Goal: Task Accomplishment & Management: Use online tool/utility

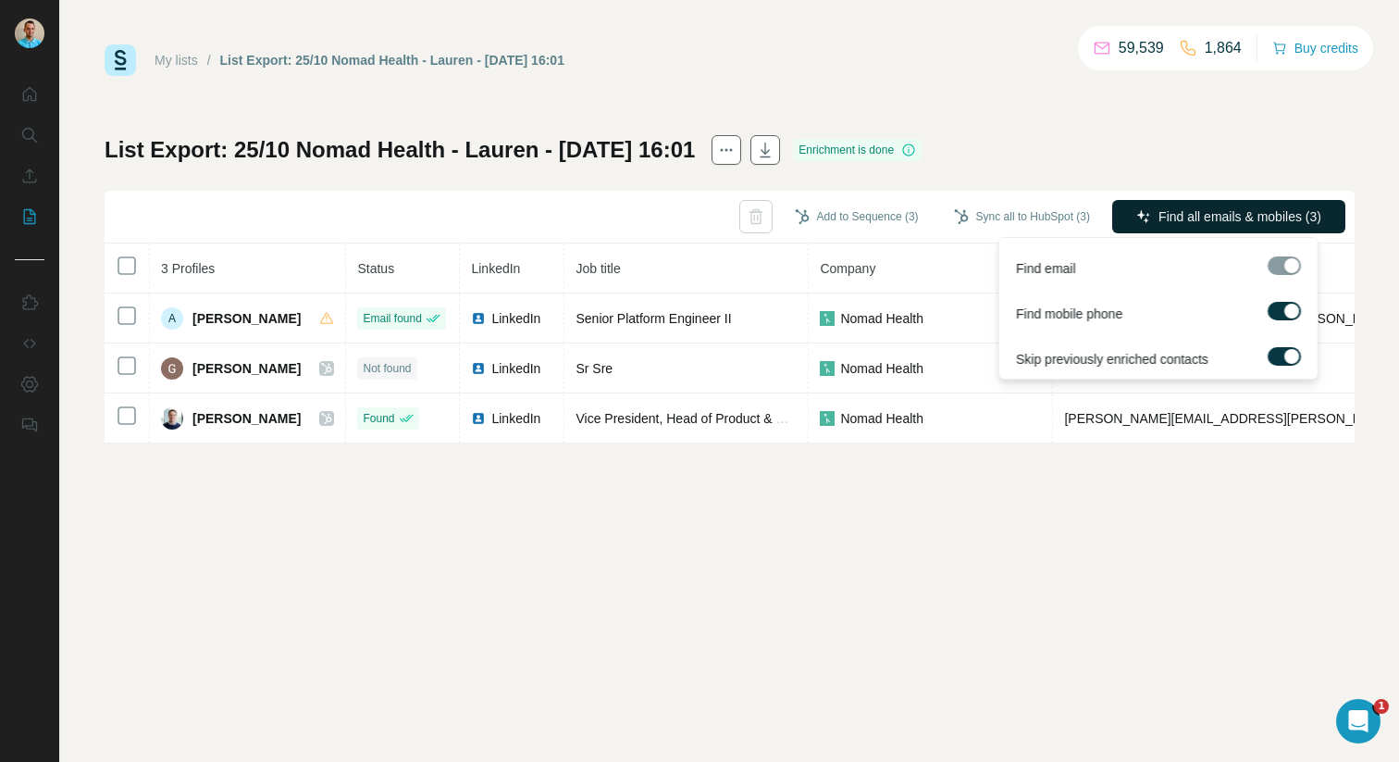
click at [1187, 224] on span "Find all emails & mobiles (3)" at bounding box center [1240, 216] width 163 height 19
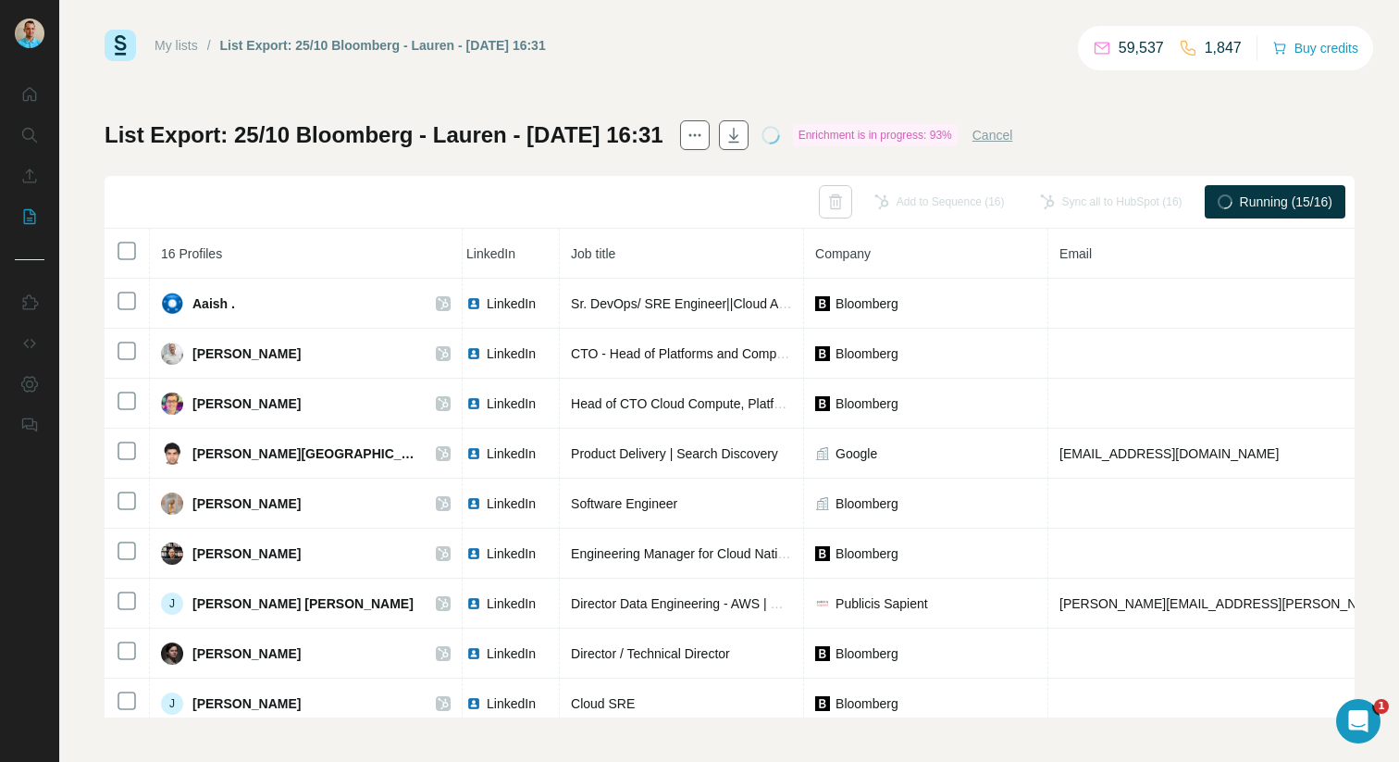
scroll to position [1, 121]
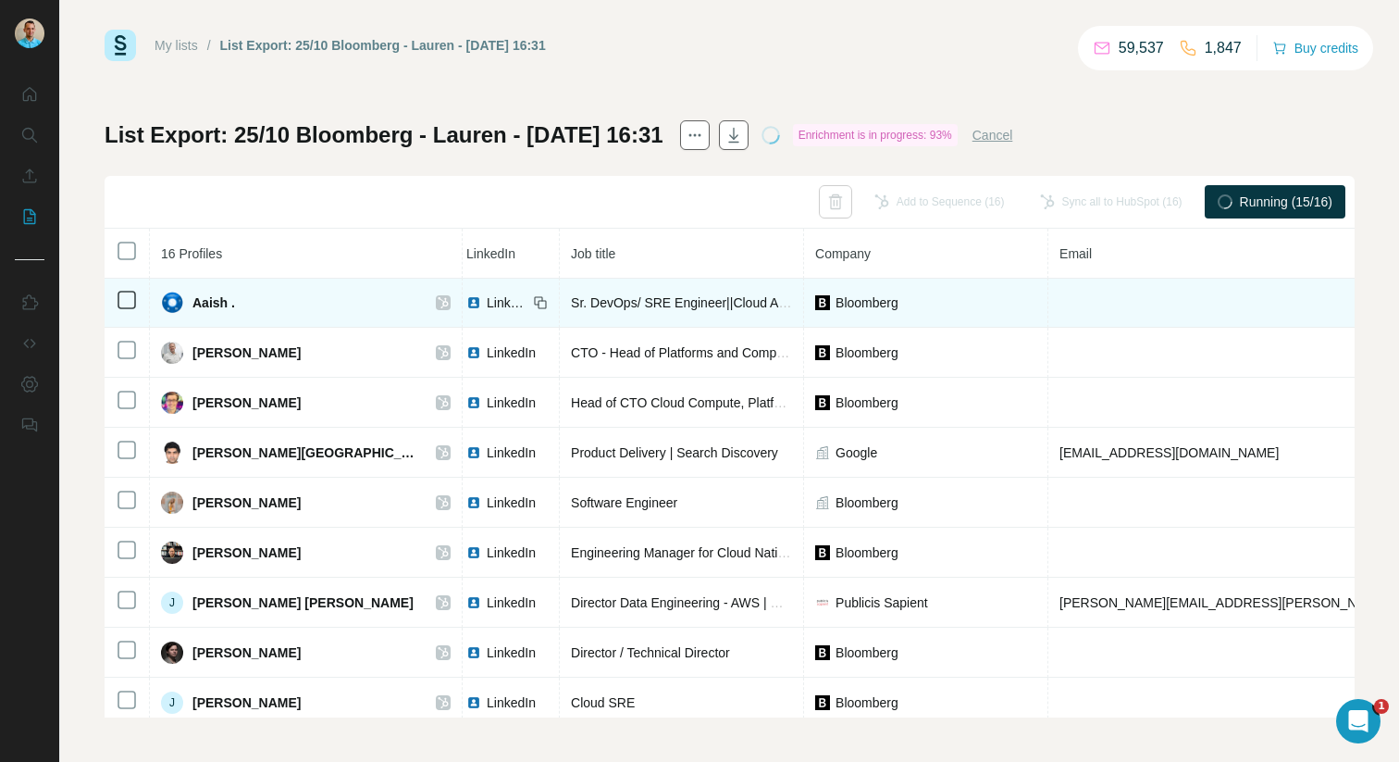
click at [1048, 304] on td at bounding box center [1276, 303] width 456 height 50
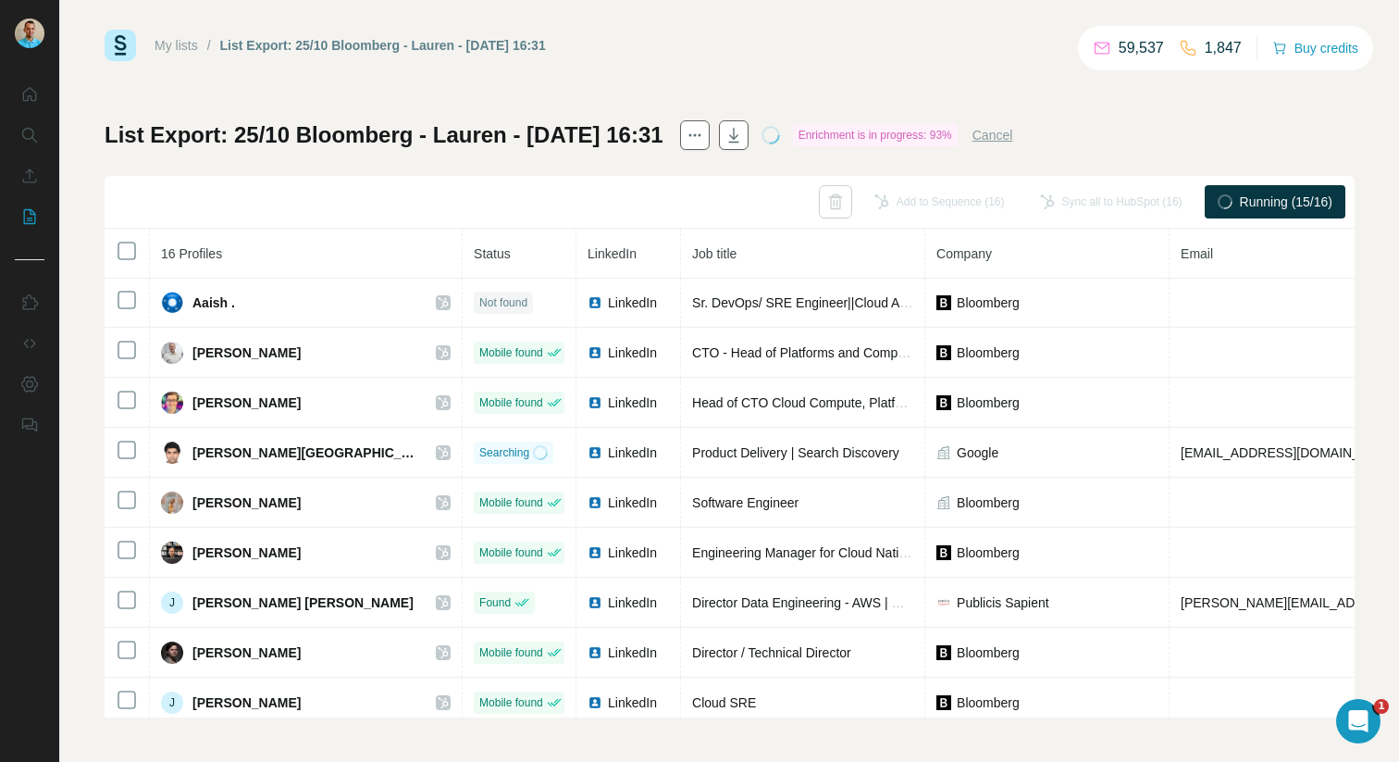
scroll to position [0, 0]
click at [1203, 140] on div "List Export: 25/10 Bloomberg - Lauren - 02/10/2025 16:31 Enrichment is in progr…" at bounding box center [730, 418] width 1250 height 597
click at [945, 135] on div "Enrichment is in progress: 93%" at bounding box center [875, 135] width 165 height 22
click at [936, 130] on div "Enrichment is in progress: 93%" at bounding box center [875, 135] width 165 height 22
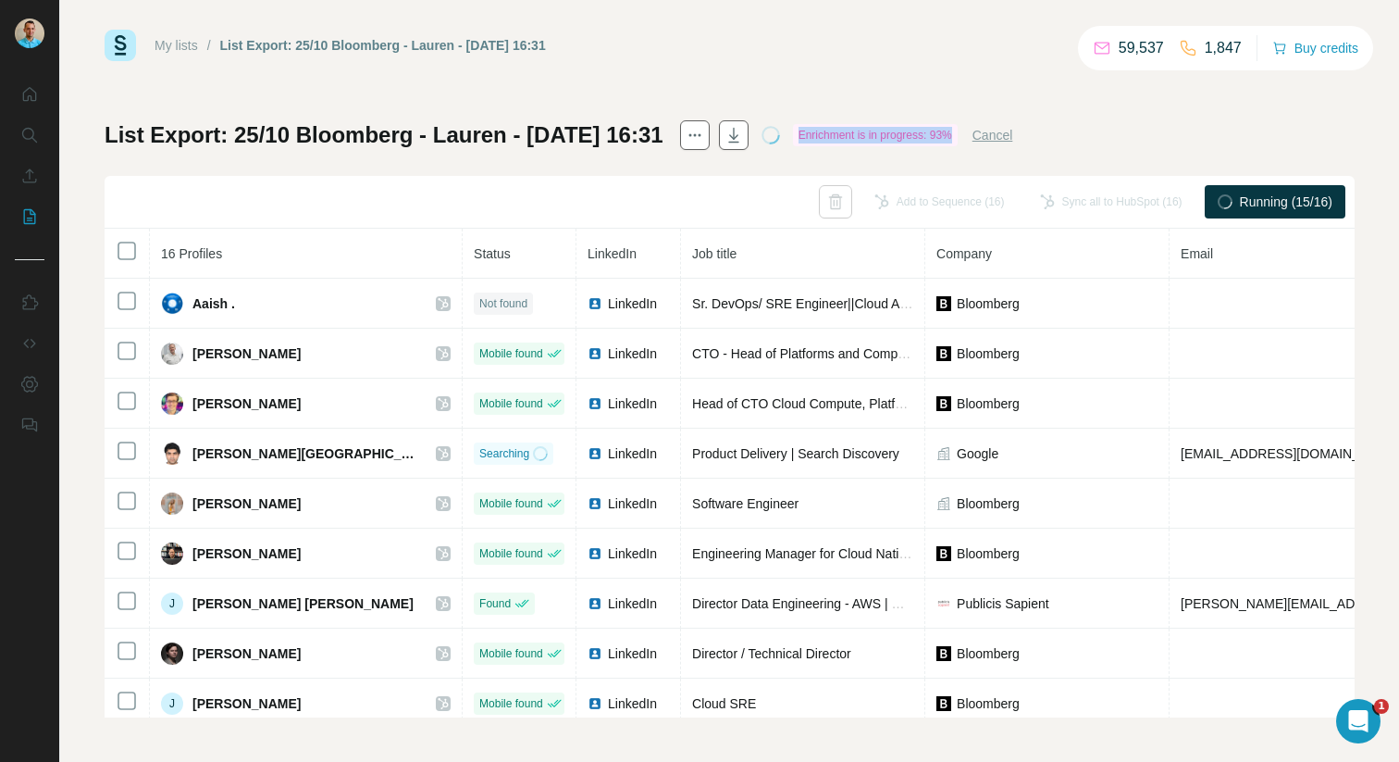
click at [936, 130] on div "Enrichment is in progress: 93%" at bounding box center [875, 135] width 165 height 22
click at [930, 104] on div "My lists / List Export: 25/10 Bloomberg - Lauren - 02/10/2025 16:31 59,537 1,84…" at bounding box center [730, 374] width 1250 height 688
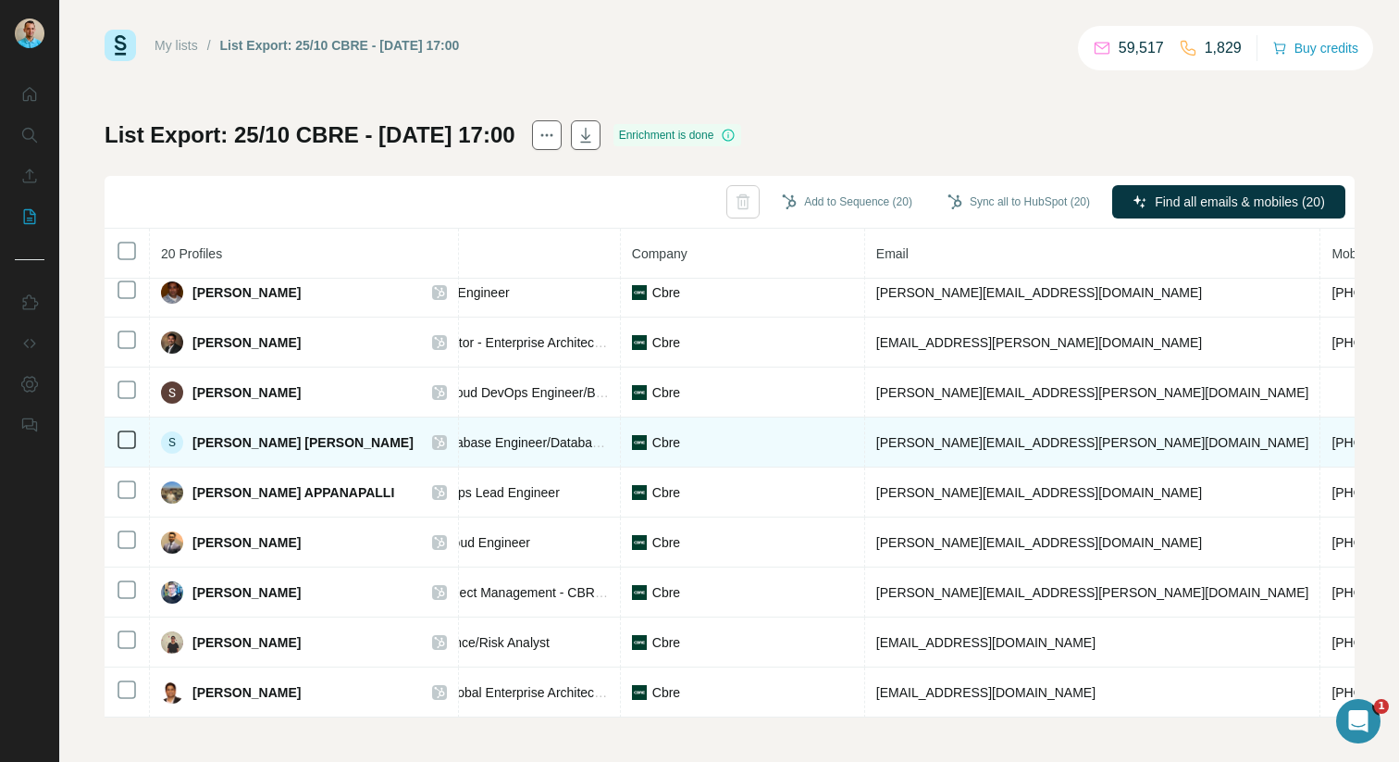
scroll to position [561, 0]
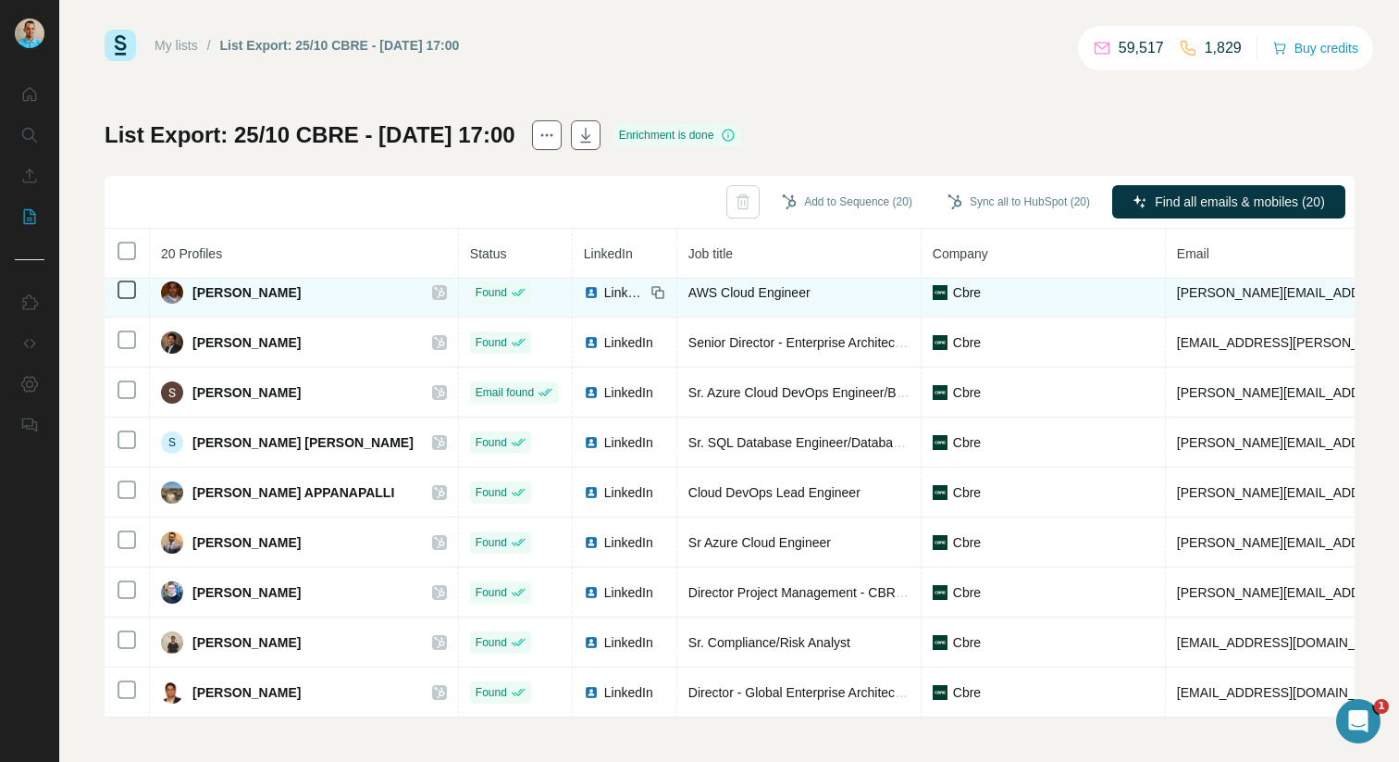
click at [434, 297] on icon at bounding box center [439, 292] width 11 height 15
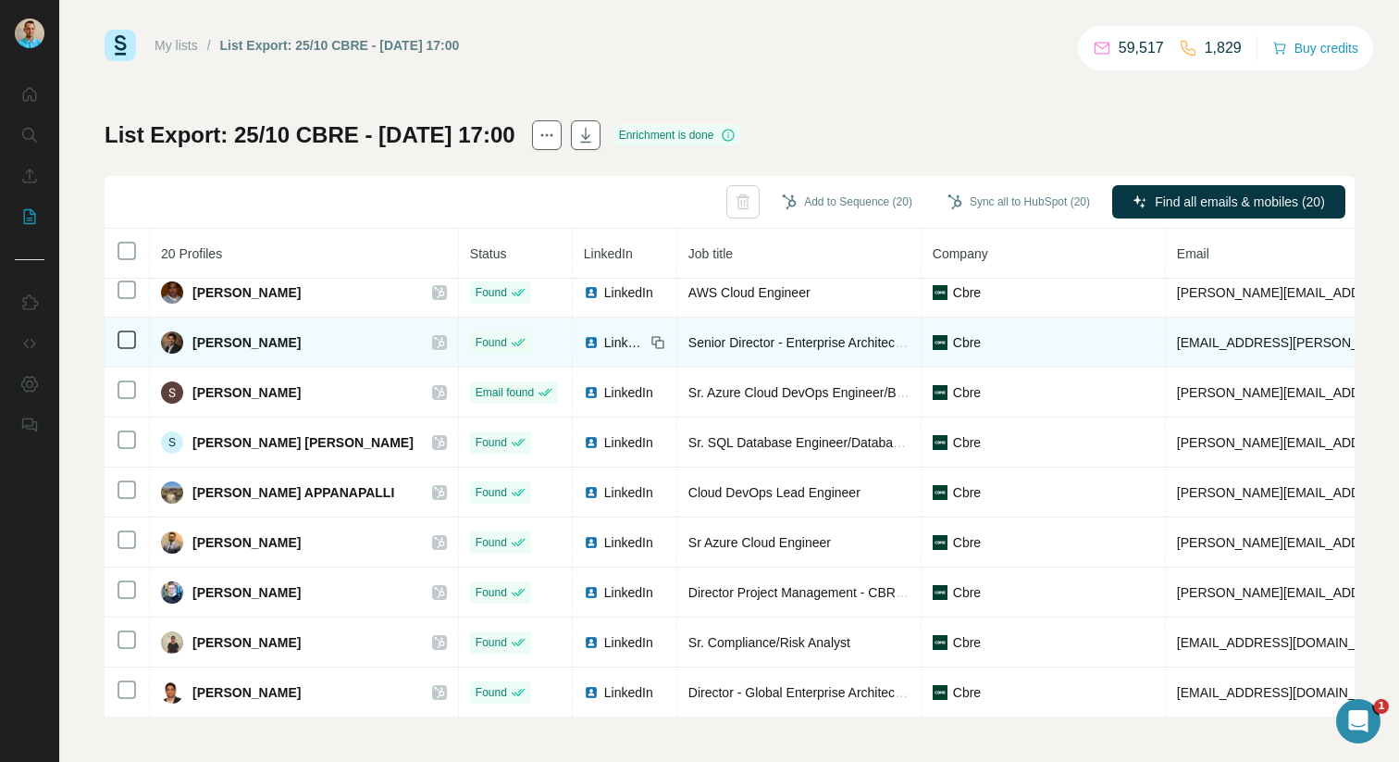
click at [434, 336] on icon at bounding box center [439, 342] width 11 height 15
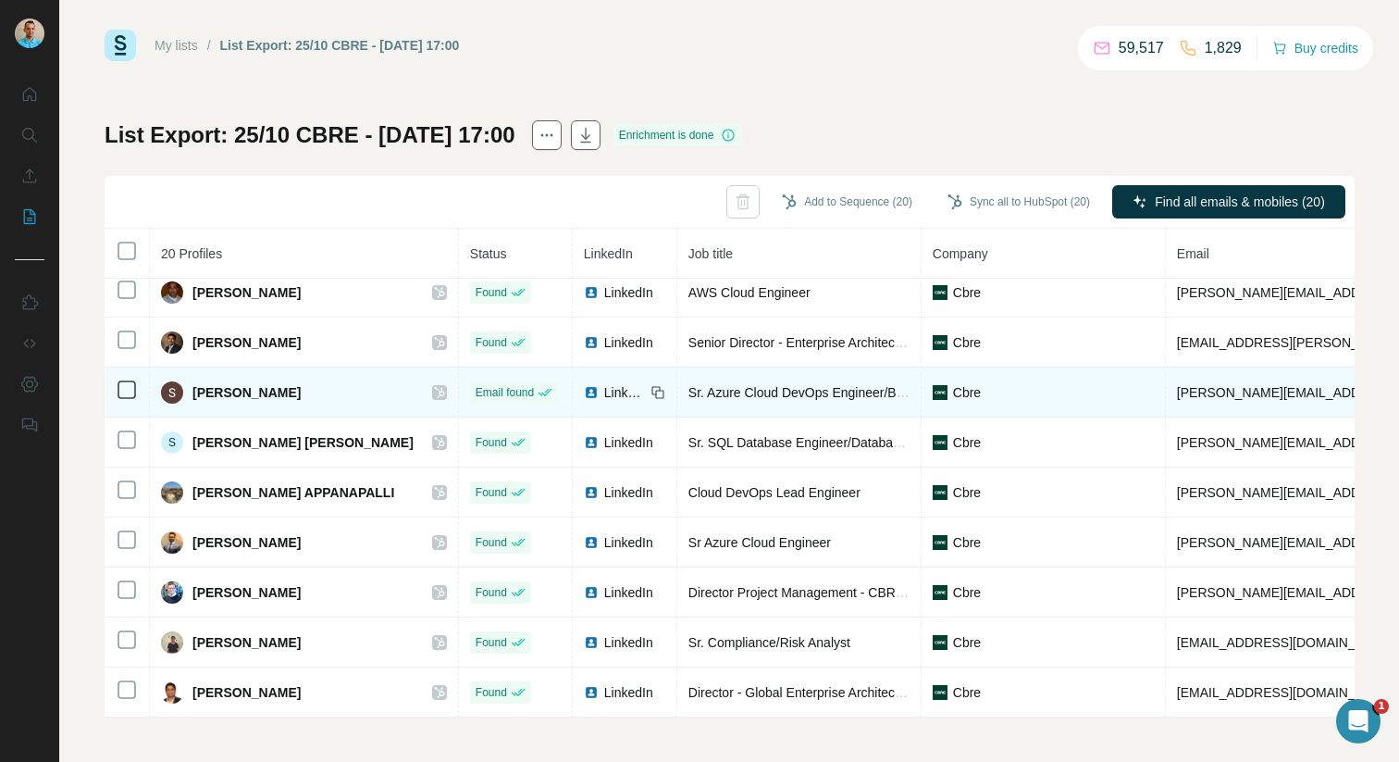
click at [390, 382] on div "[PERSON_NAME]" at bounding box center [304, 392] width 286 height 22
click at [434, 392] on icon at bounding box center [439, 392] width 11 height 15
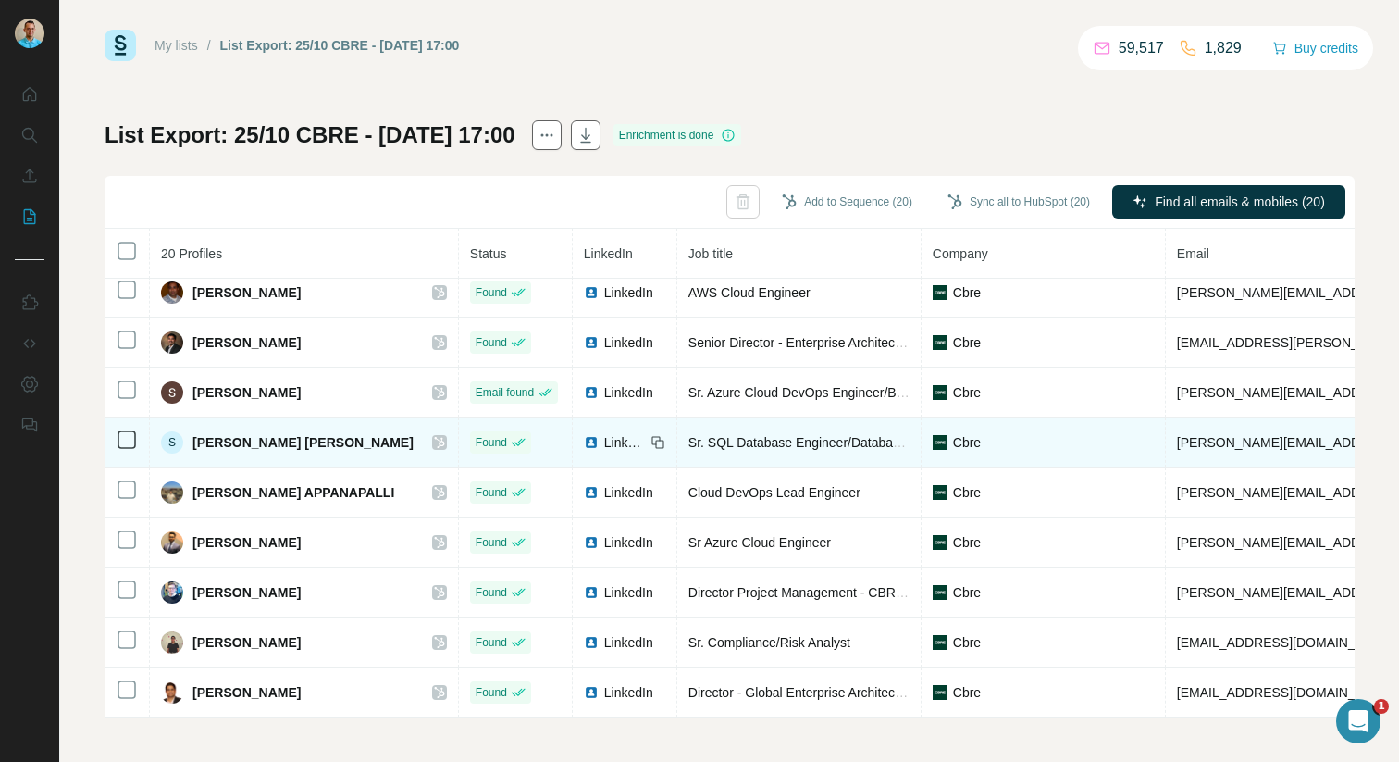
click at [434, 438] on icon at bounding box center [439, 442] width 11 height 15
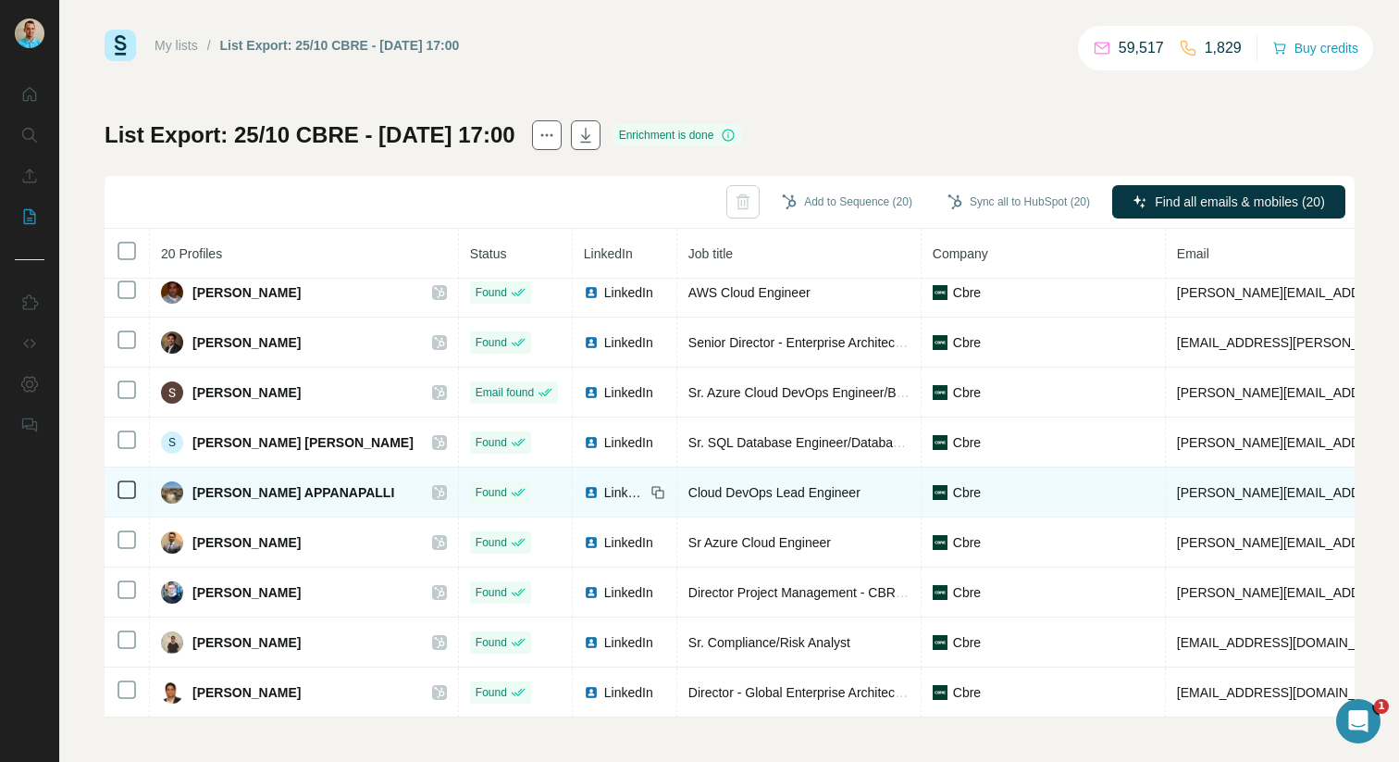
click at [434, 491] on icon at bounding box center [439, 492] width 11 height 15
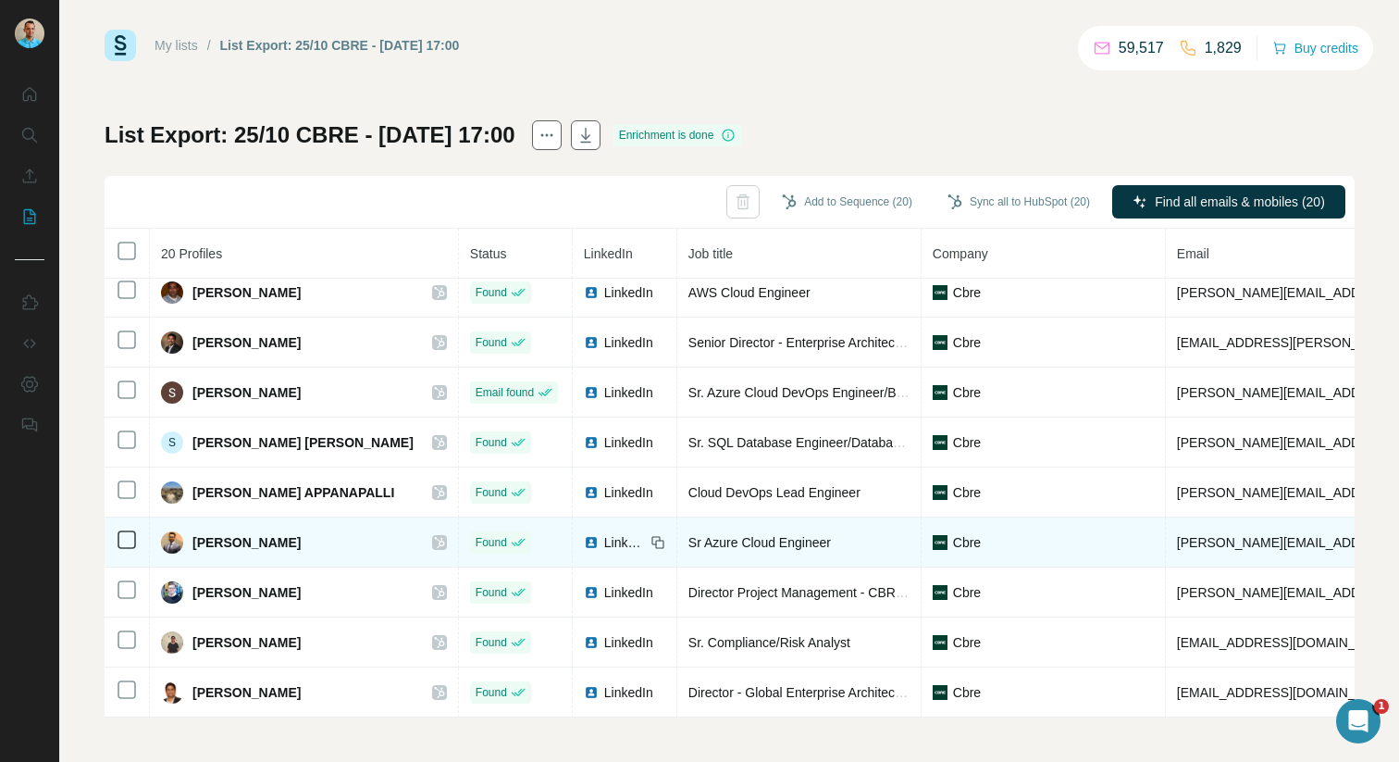
click at [434, 542] on icon at bounding box center [439, 542] width 10 height 11
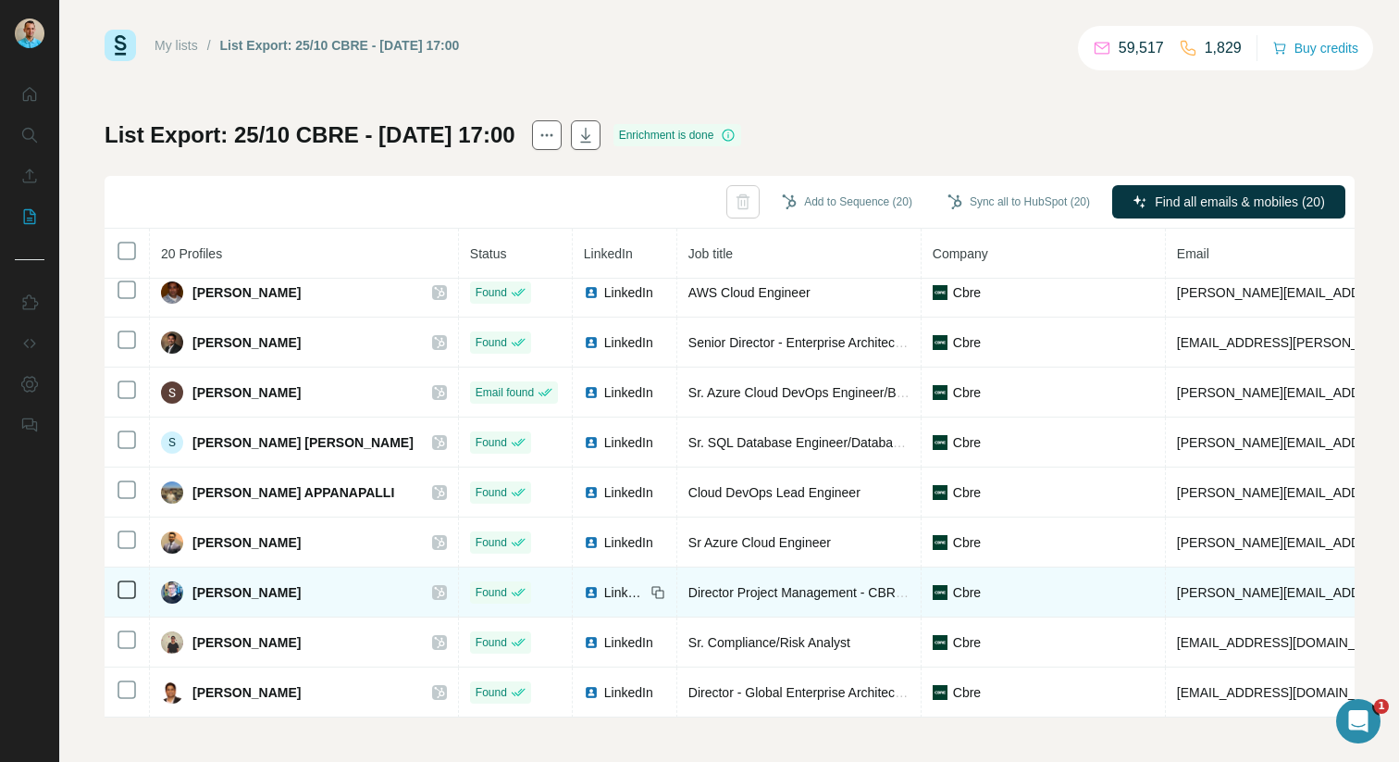
click at [434, 590] on icon at bounding box center [439, 592] width 10 height 11
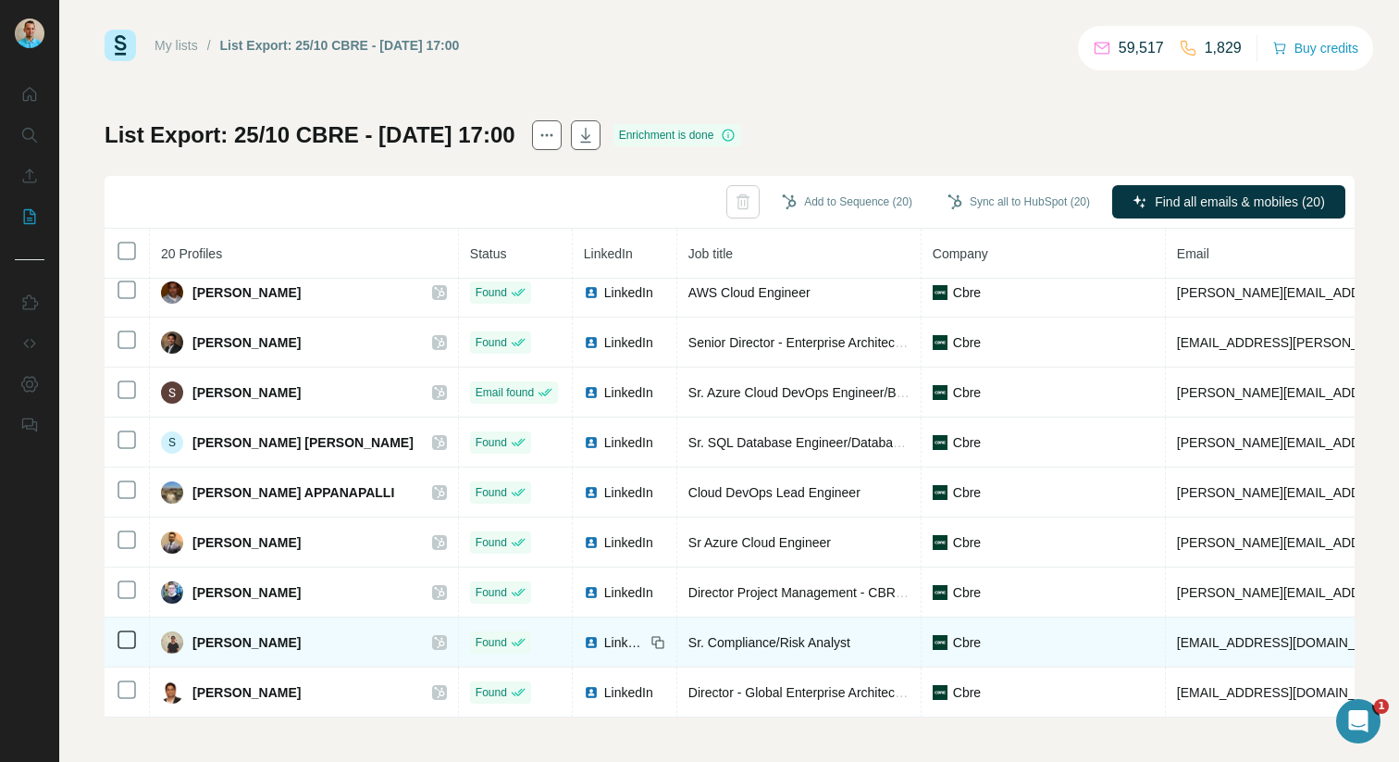
click at [434, 635] on icon at bounding box center [439, 642] width 11 height 15
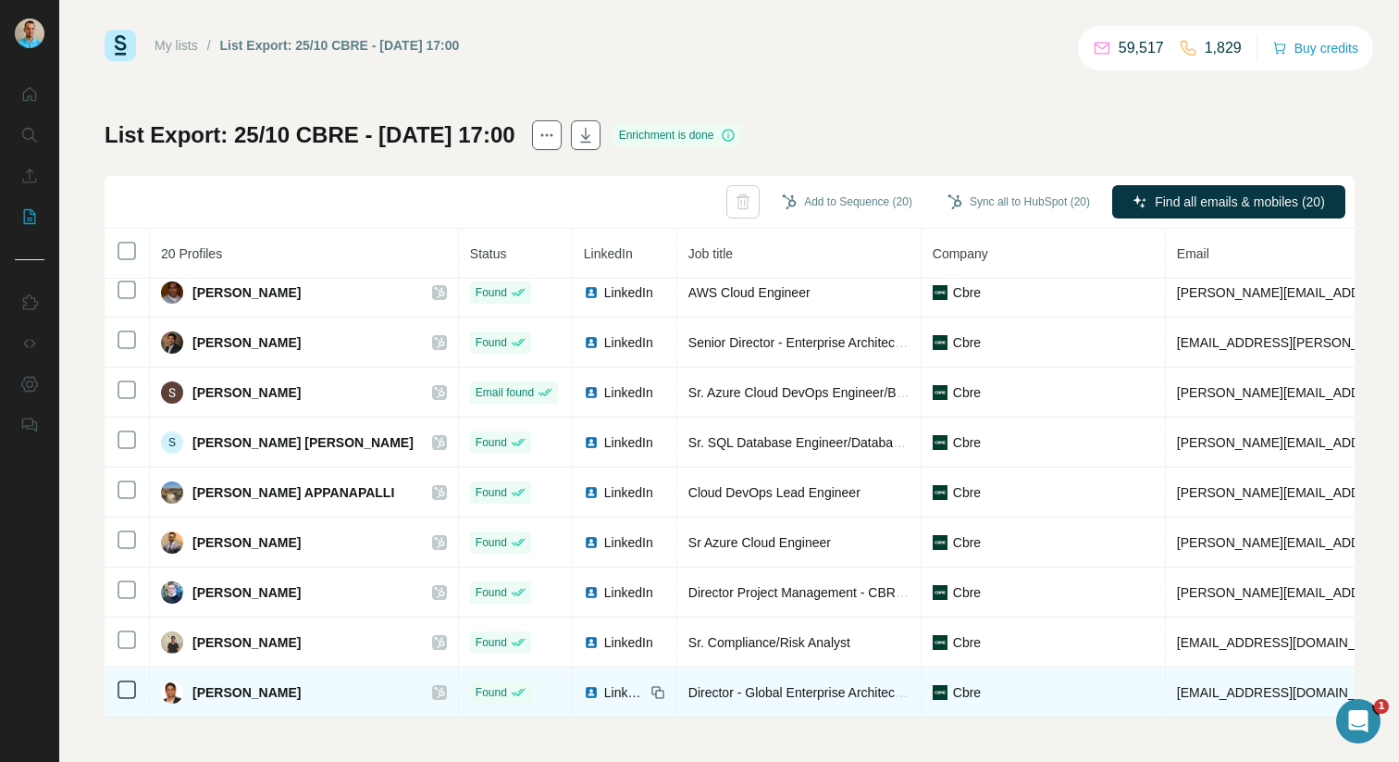
click at [391, 682] on div "[PERSON_NAME]" at bounding box center [304, 692] width 286 height 22
click at [434, 691] on icon at bounding box center [439, 692] width 11 height 15
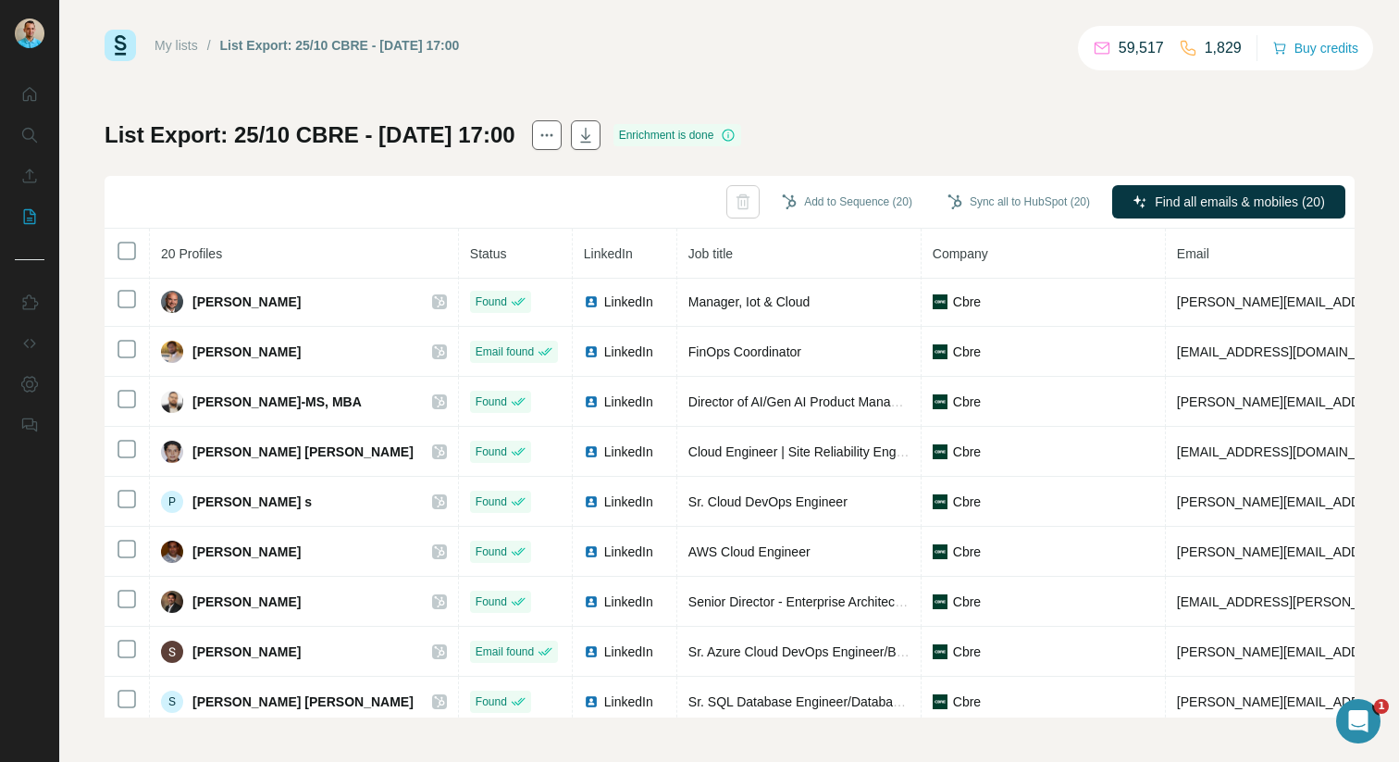
scroll to position [0, 0]
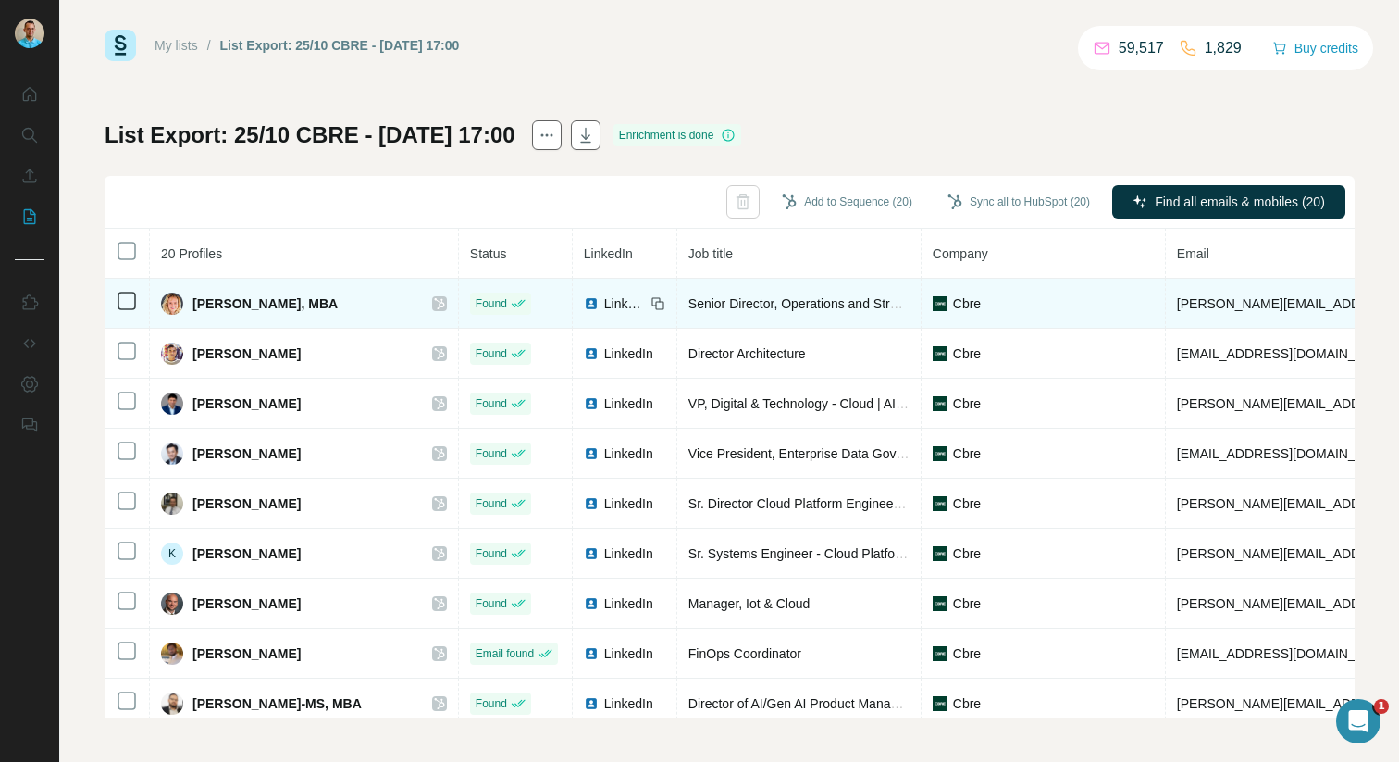
click at [434, 299] on icon at bounding box center [439, 303] width 11 height 15
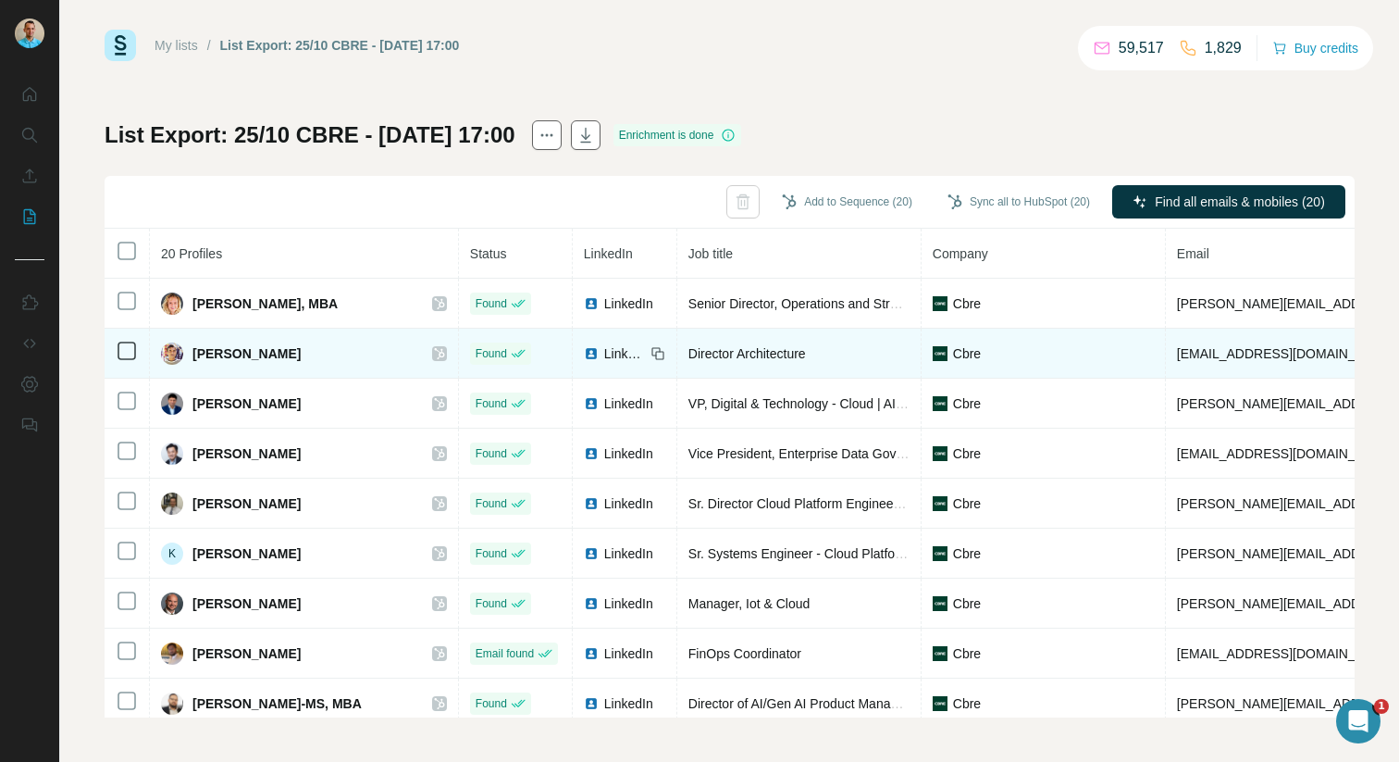
click at [434, 349] on icon at bounding box center [439, 353] width 11 height 15
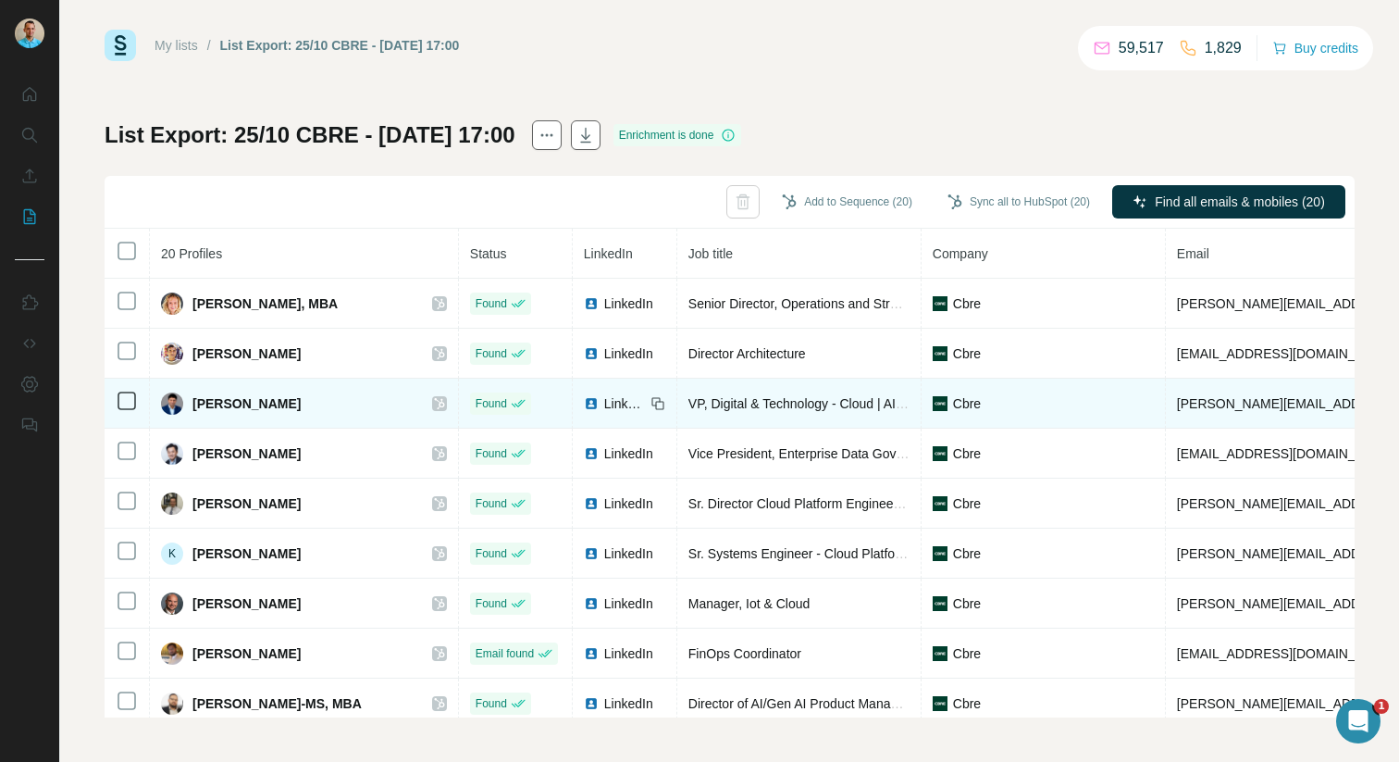
click at [434, 403] on icon at bounding box center [439, 403] width 10 height 11
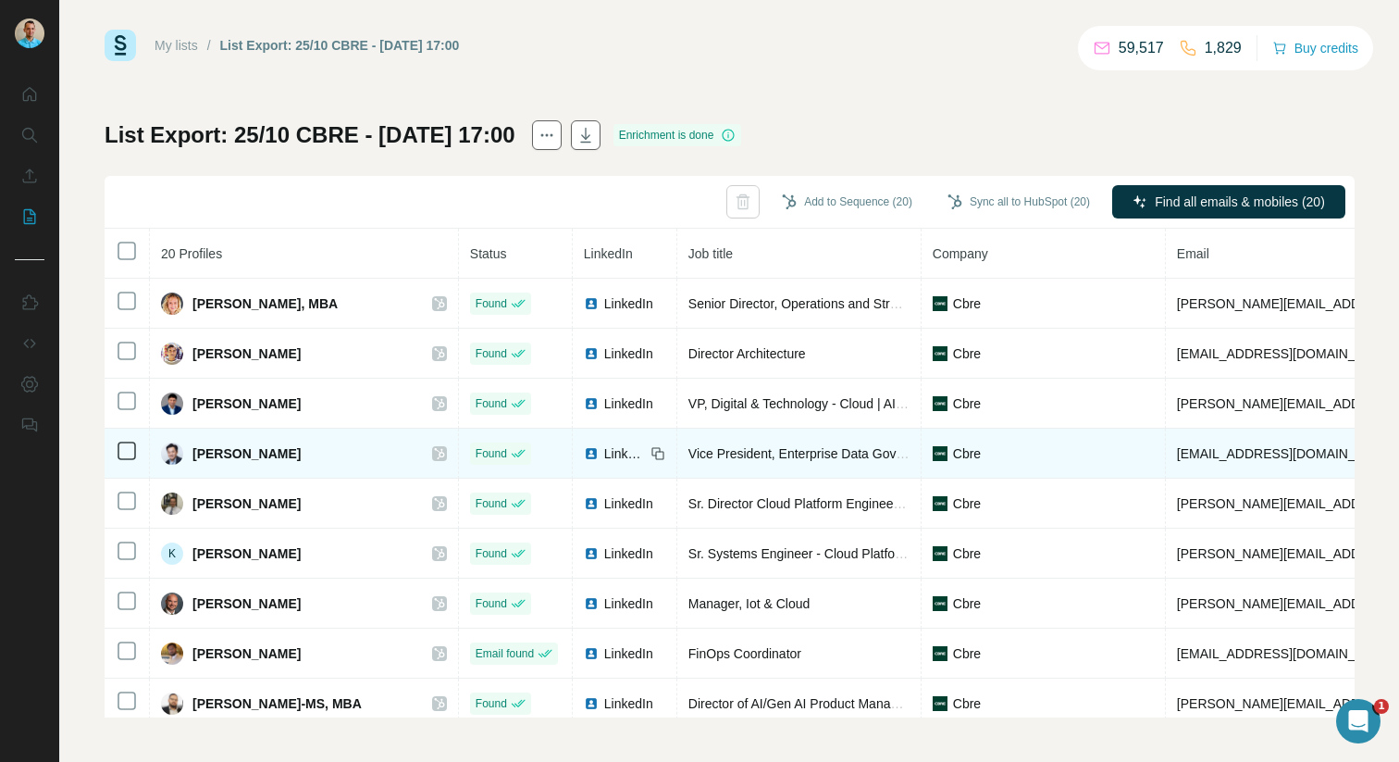
click at [434, 452] on icon at bounding box center [439, 453] width 10 height 11
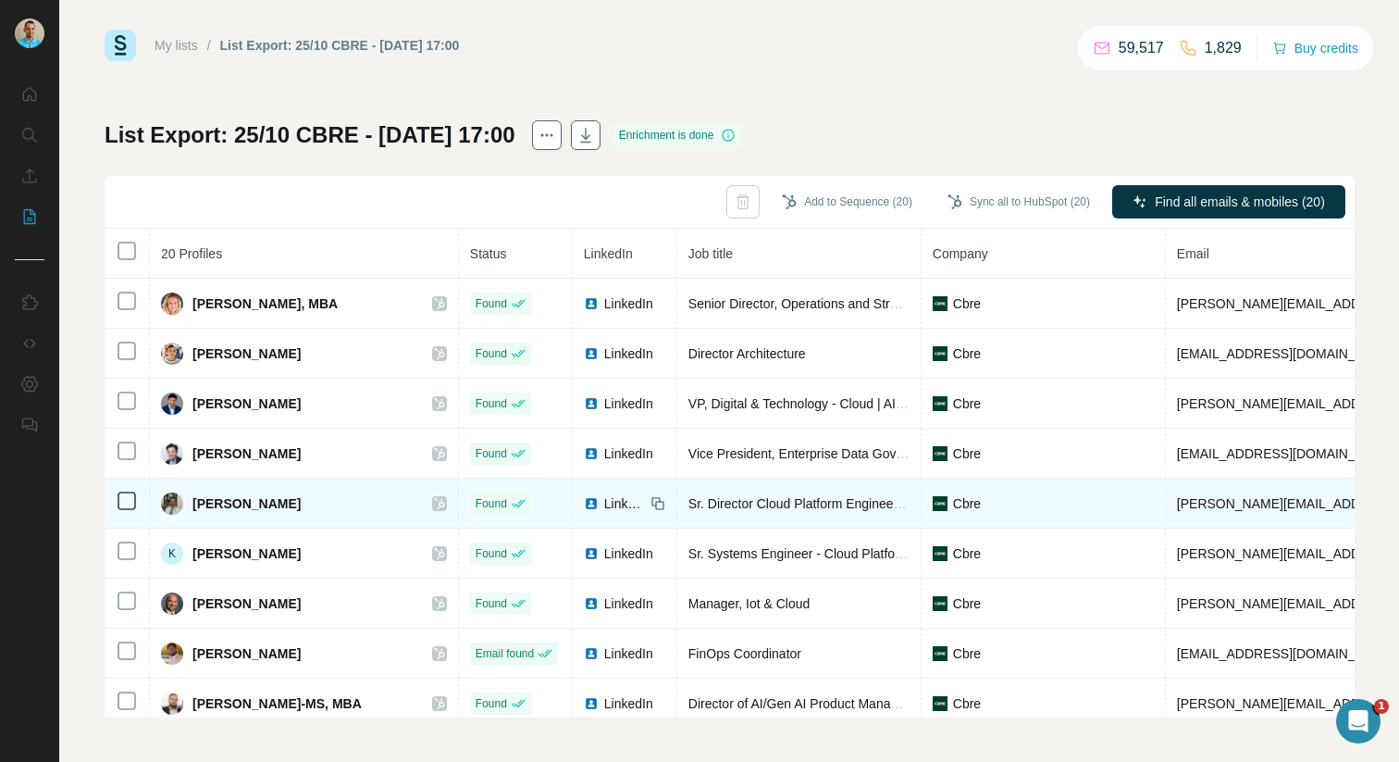
click at [434, 501] on icon at bounding box center [439, 503] width 10 height 11
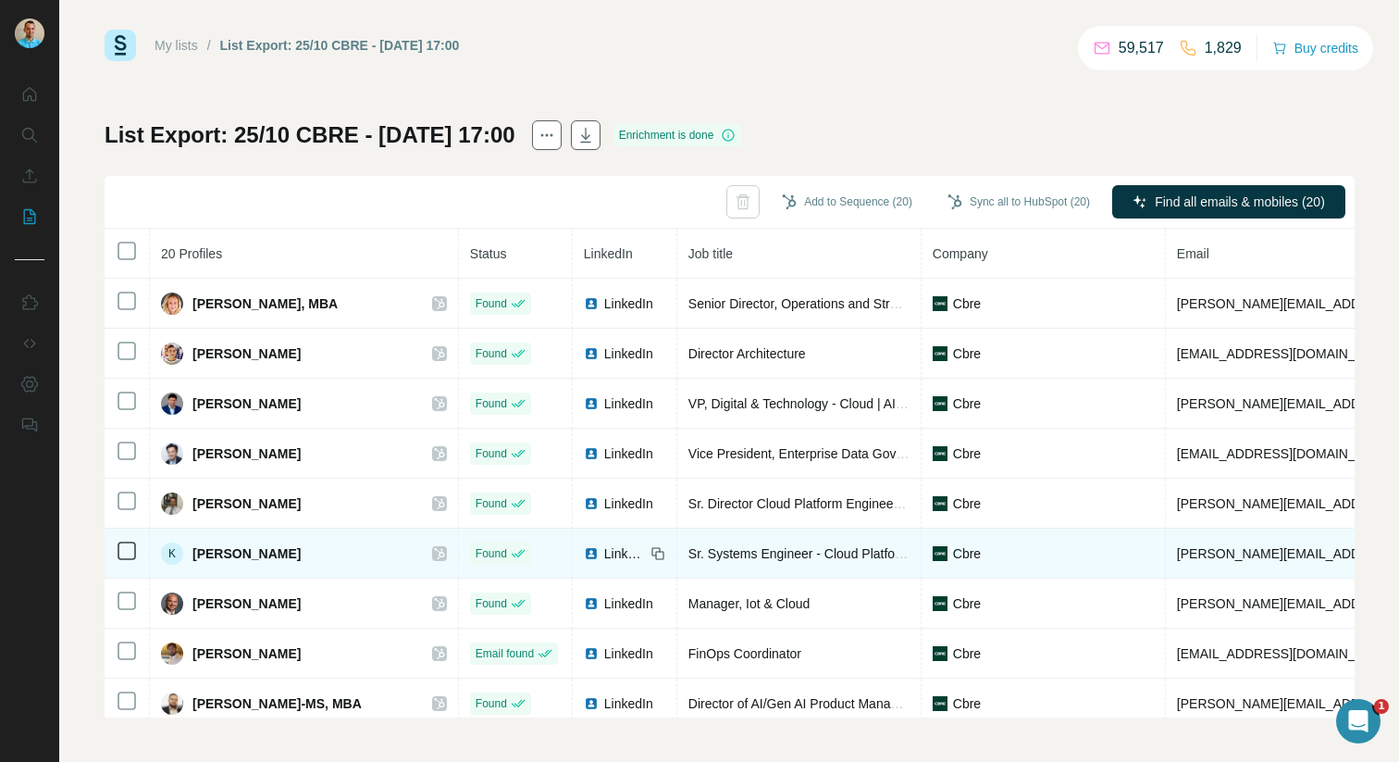
click at [434, 556] on icon at bounding box center [439, 553] width 10 height 11
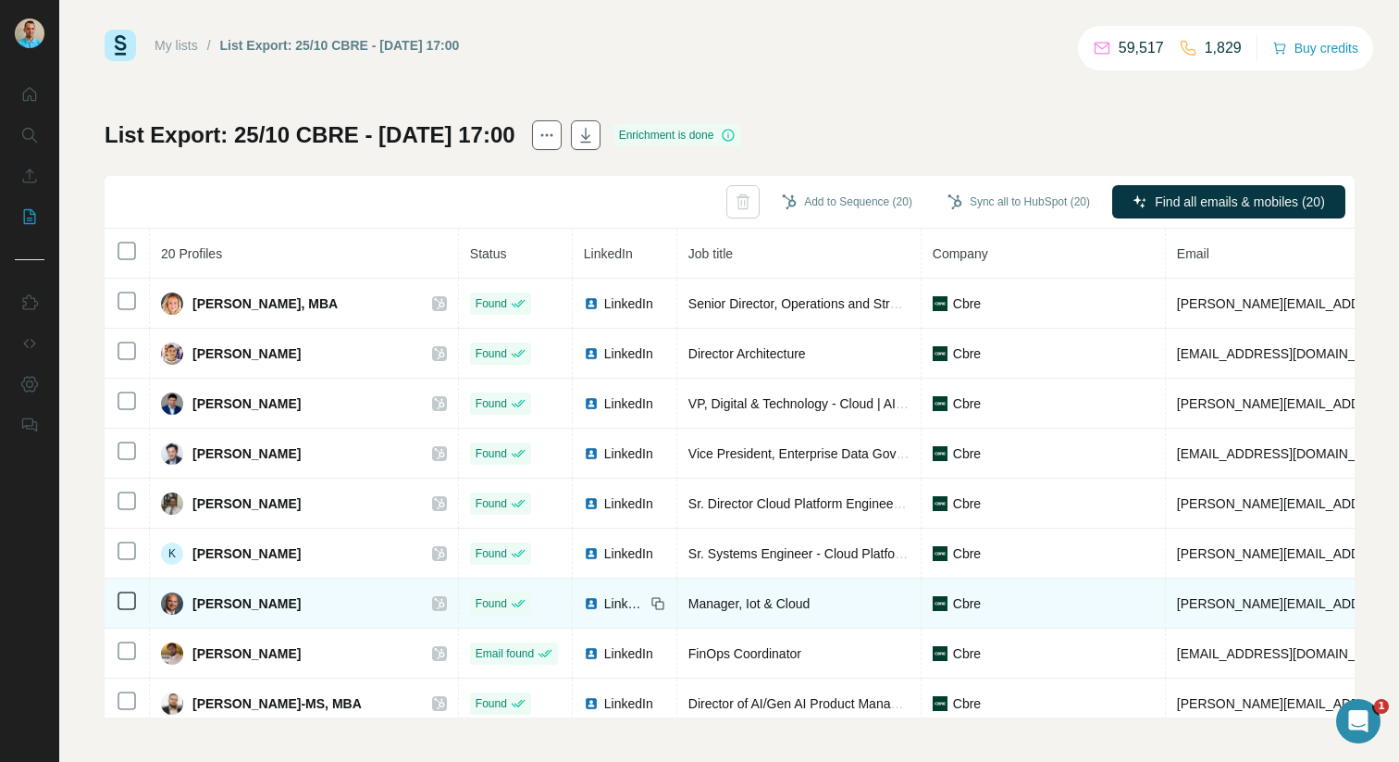
click at [434, 597] on icon at bounding box center [439, 603] width 11 height 15
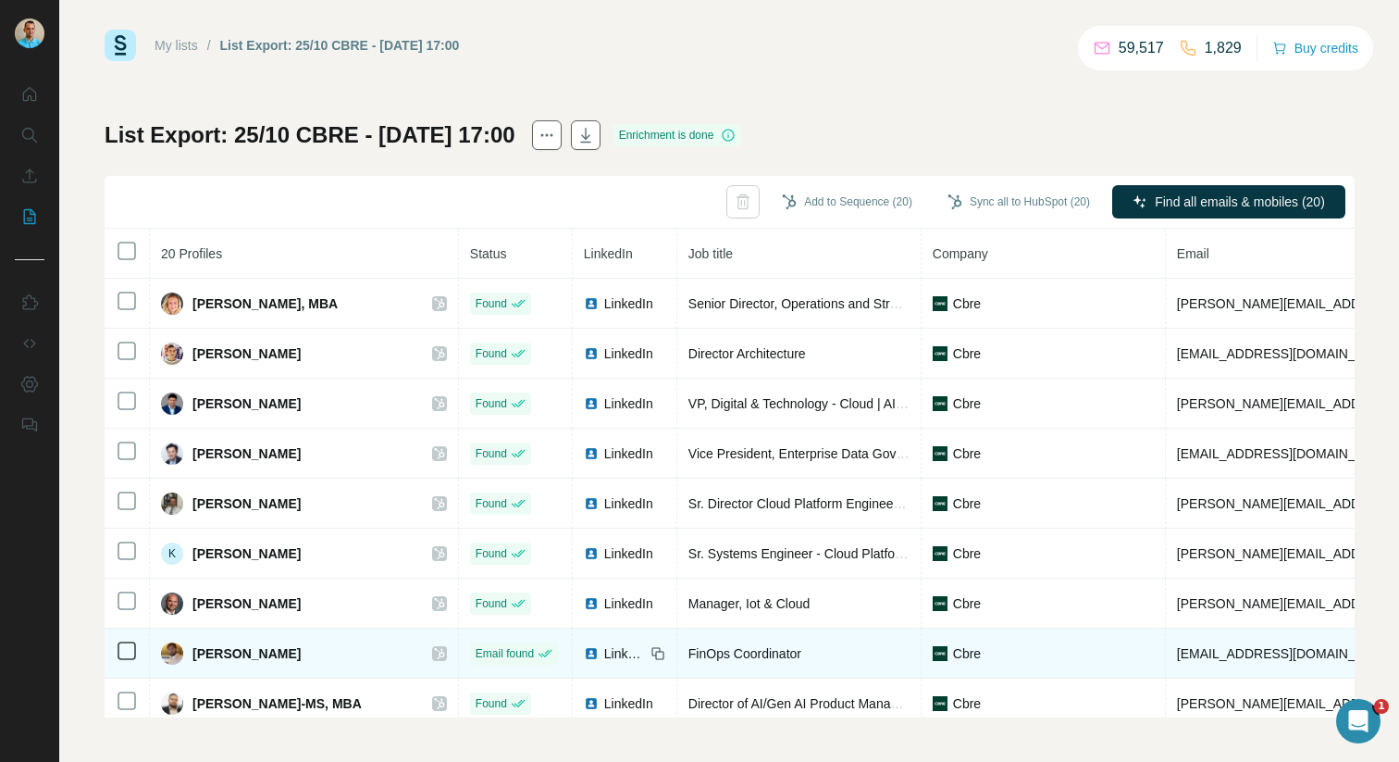
click at [434, 650] on icon at bounding box center [439, 653] width 10 height 11
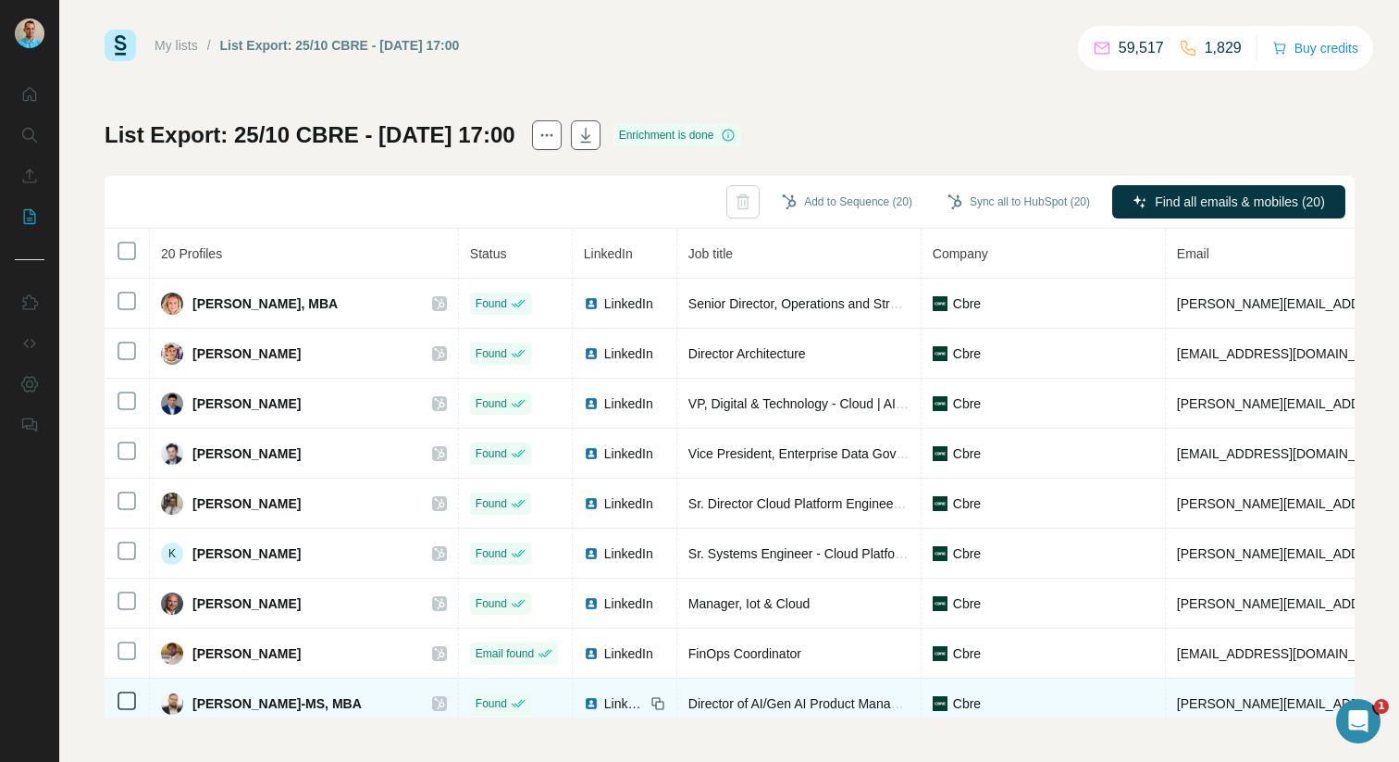
click at [390, 694] on div "[PERSON_NAME]-MS, MBA" at bounding box center [304, 703] width 286 height 22
